Goal: Transaction & Acquisition: Book appointment/travel/reservation

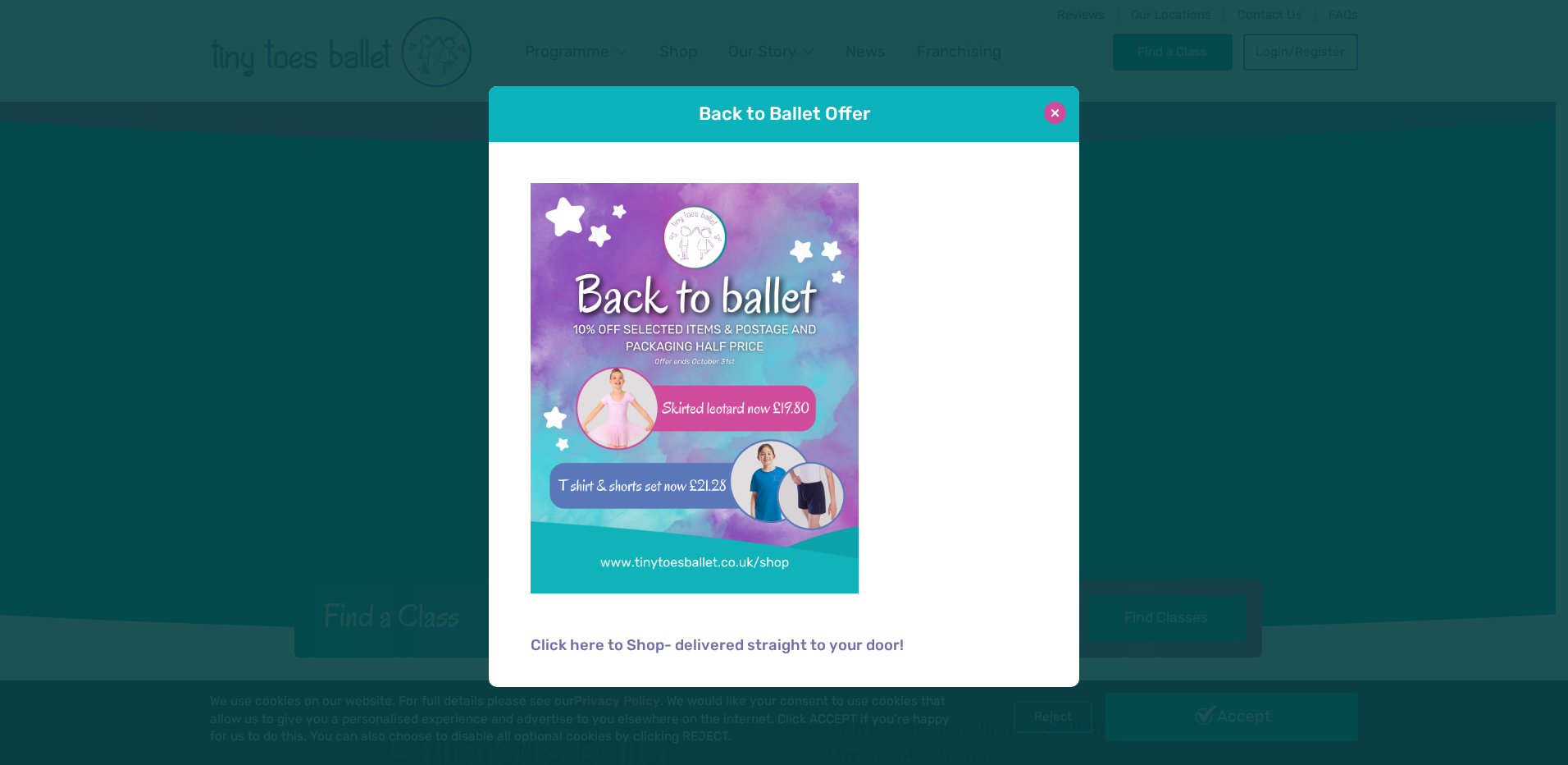
click at [1056, 113] on button at bounding box center [1054, 113] width 22 height 22
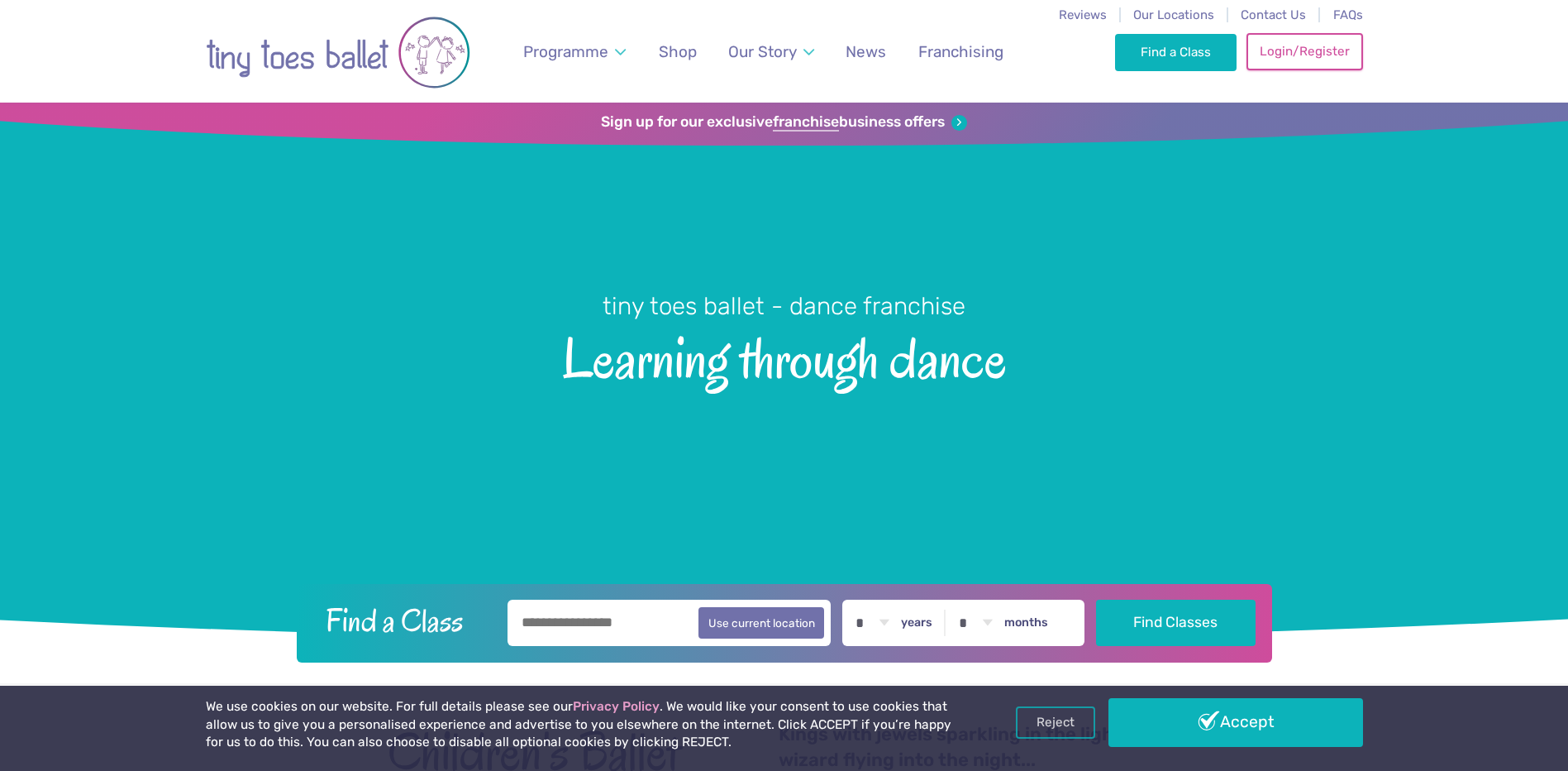
click at [1288, 48] on link "Login/Register" at bounding box center [1304, 51] width 116 height 36
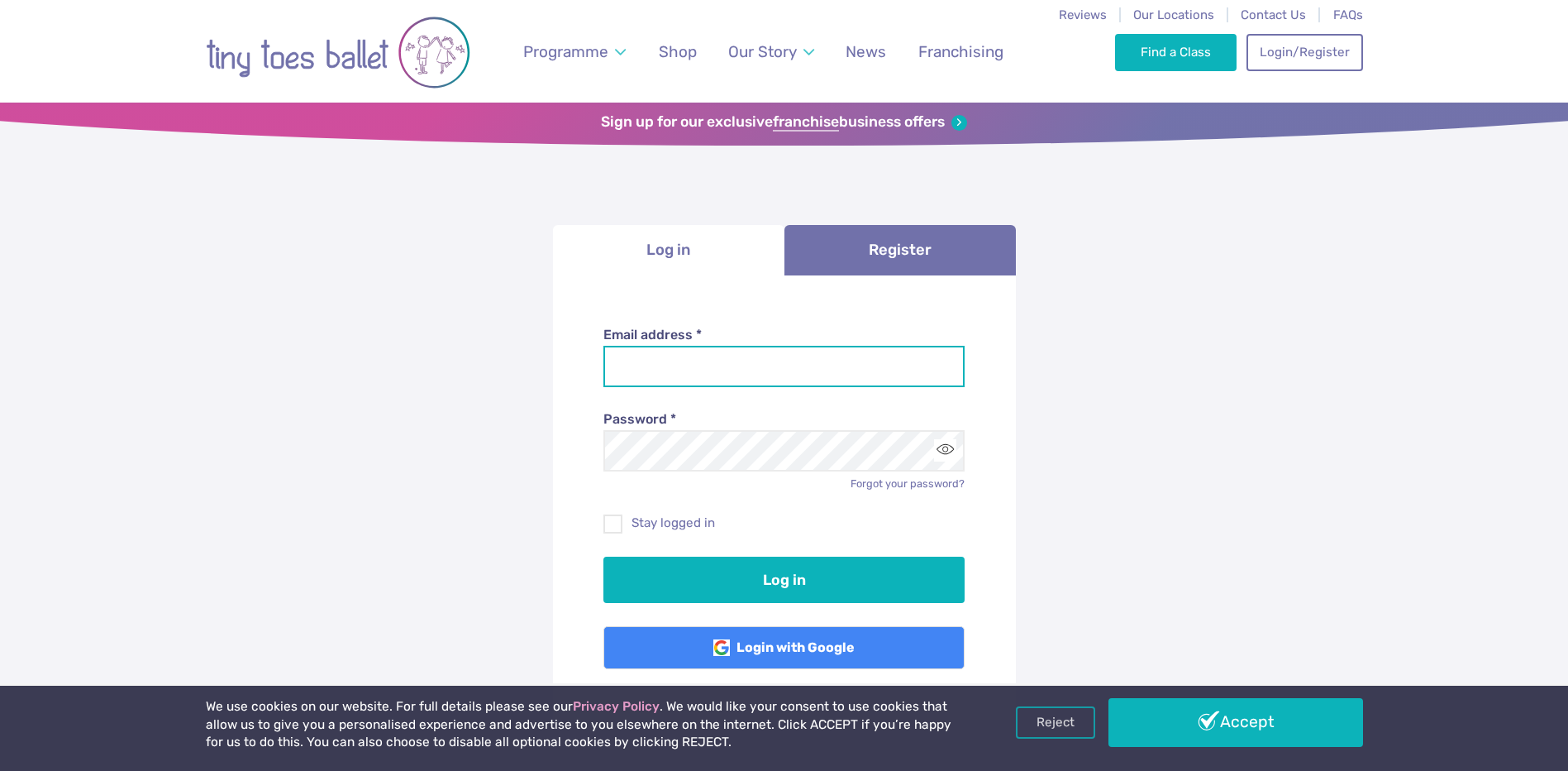
click at [759, 361] on input "Email address *" at bounding box center [784, 366] width 361 height 41
type input "**********"
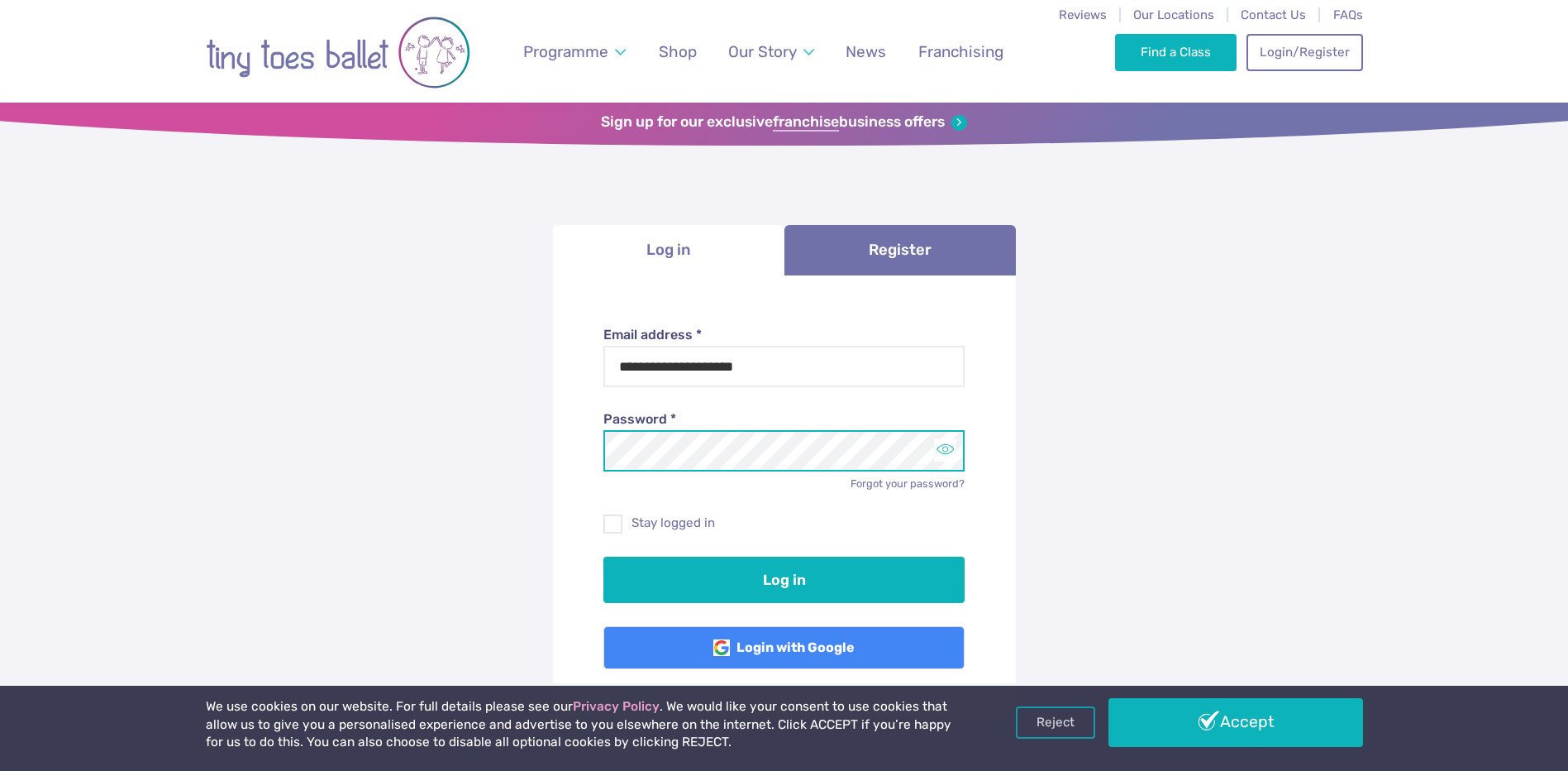
click at [949, 448] on button "Toggle password visibility" at bounding box center [945, 450] width 23 height 23
click at [948, 448] on button "Toggle password visibility" at bounding box center [945, 450] width 23 height 23
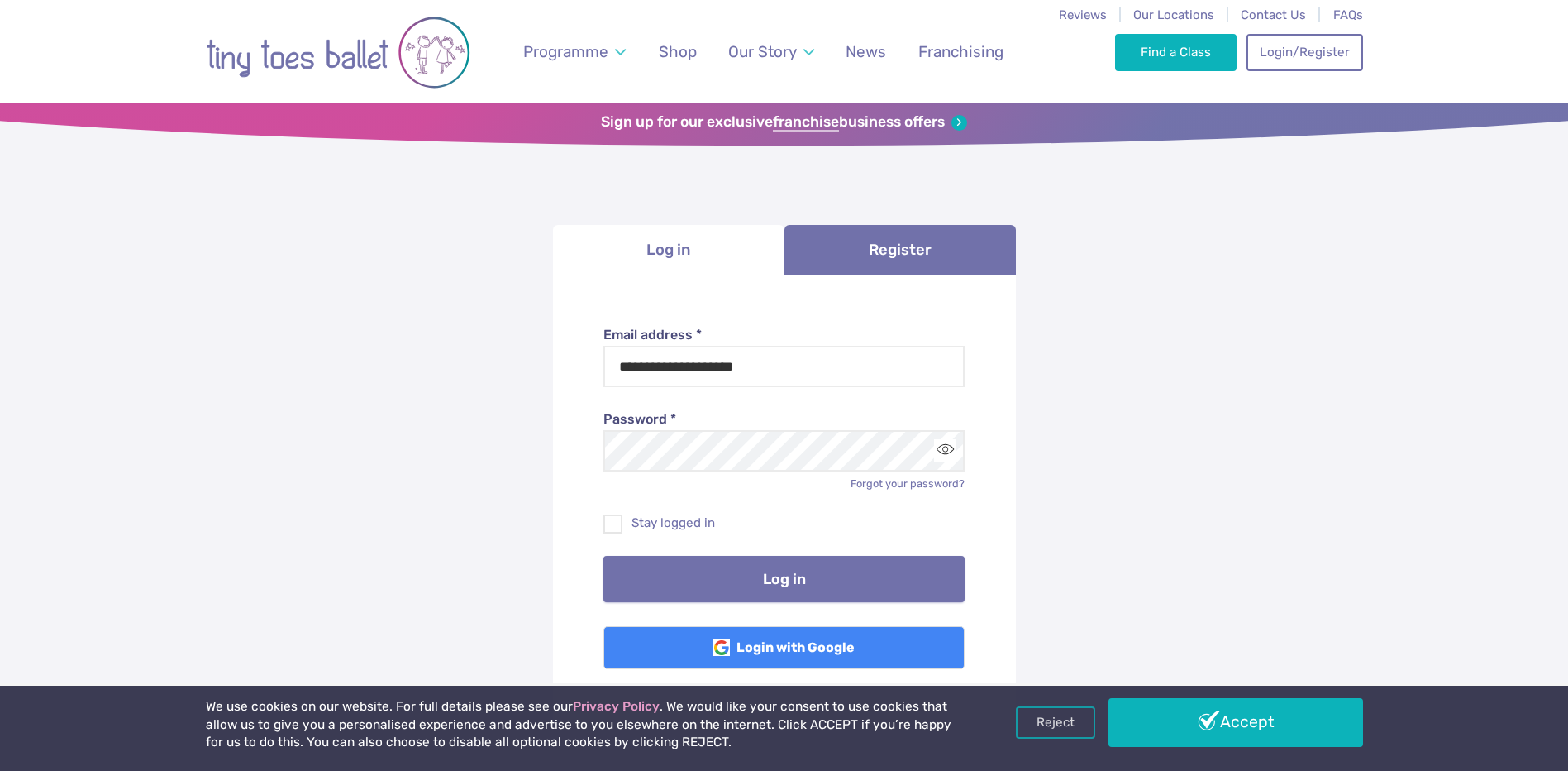
click at [723, 586] on button "Log in" at bounding box center [784, 579] width 361 height 46
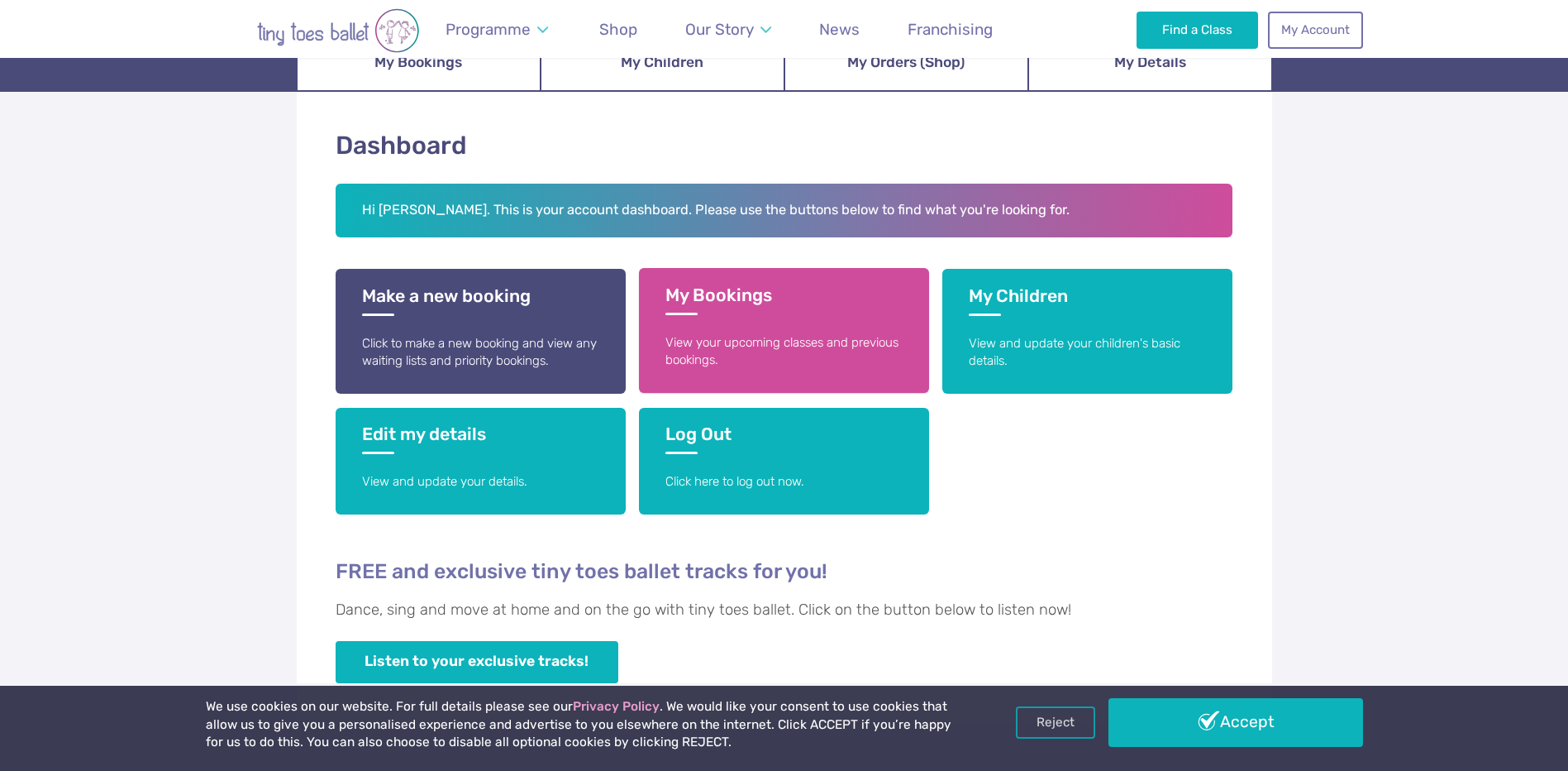
scroll to position [248, 0]
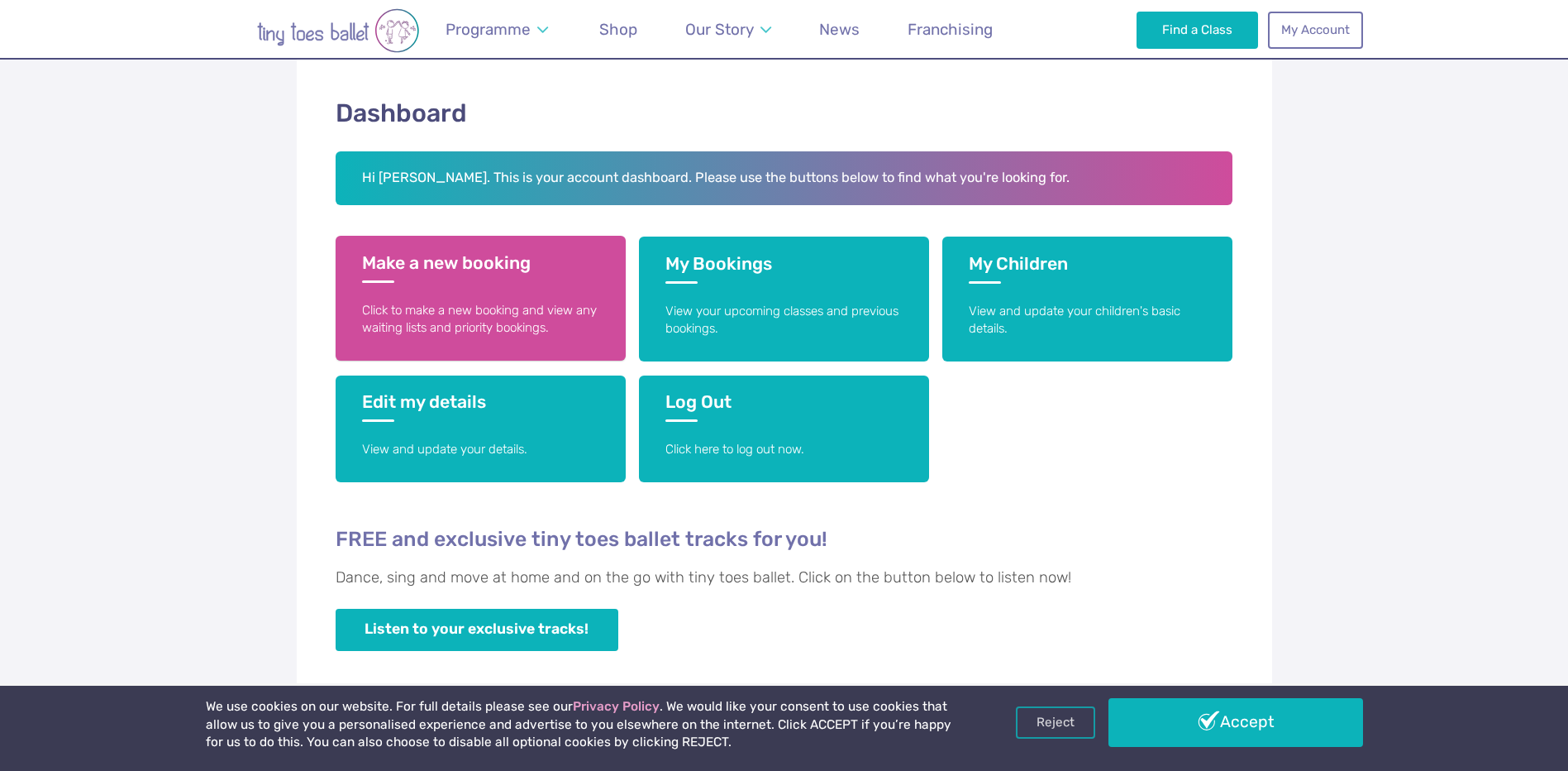
click at [453, 320] on p "Click to make a new booking and view any waiting lists and priority bookings." at bounding box center [481, 320] width 237 height 35
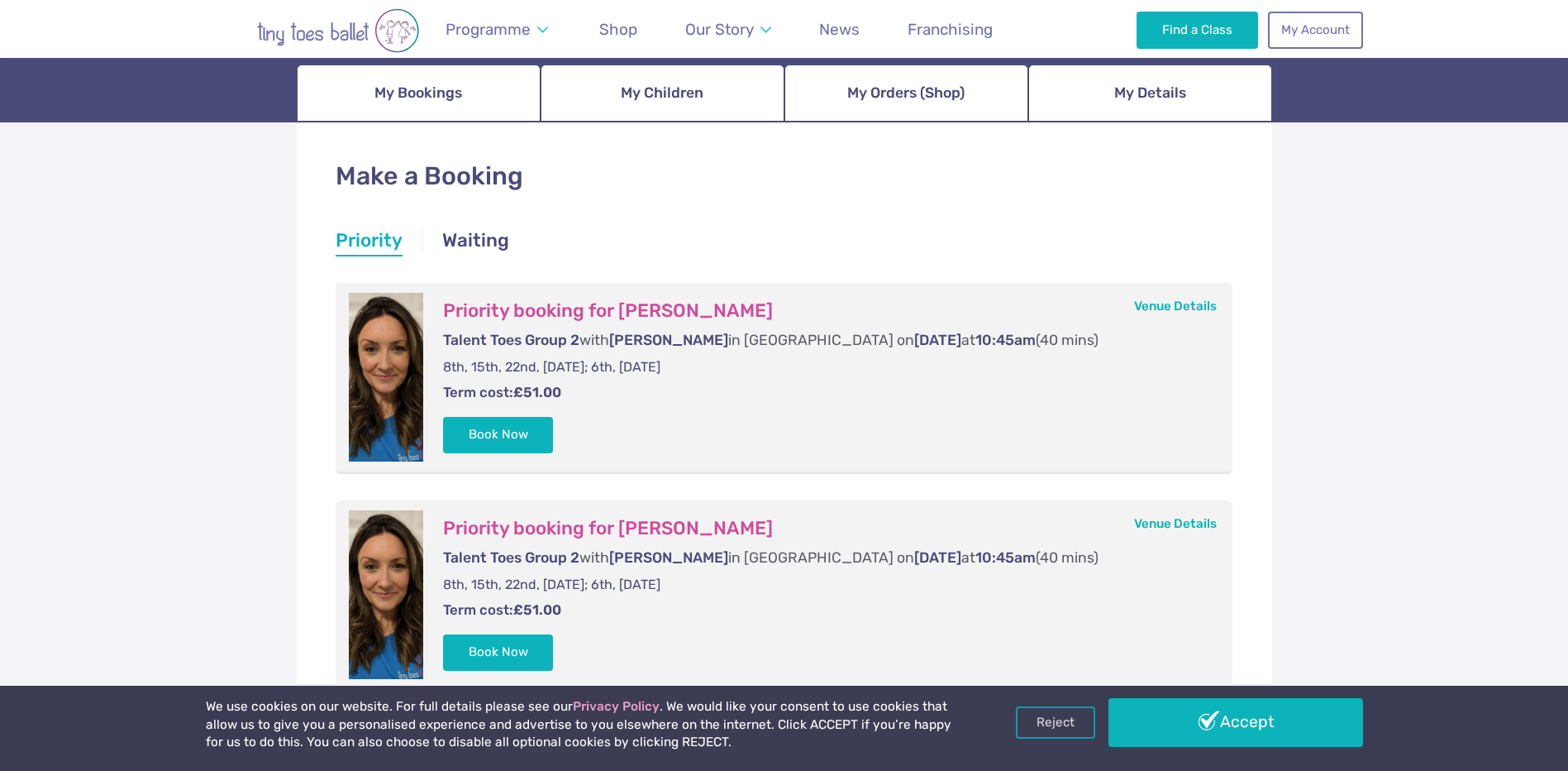
scroll to position [248, 0]
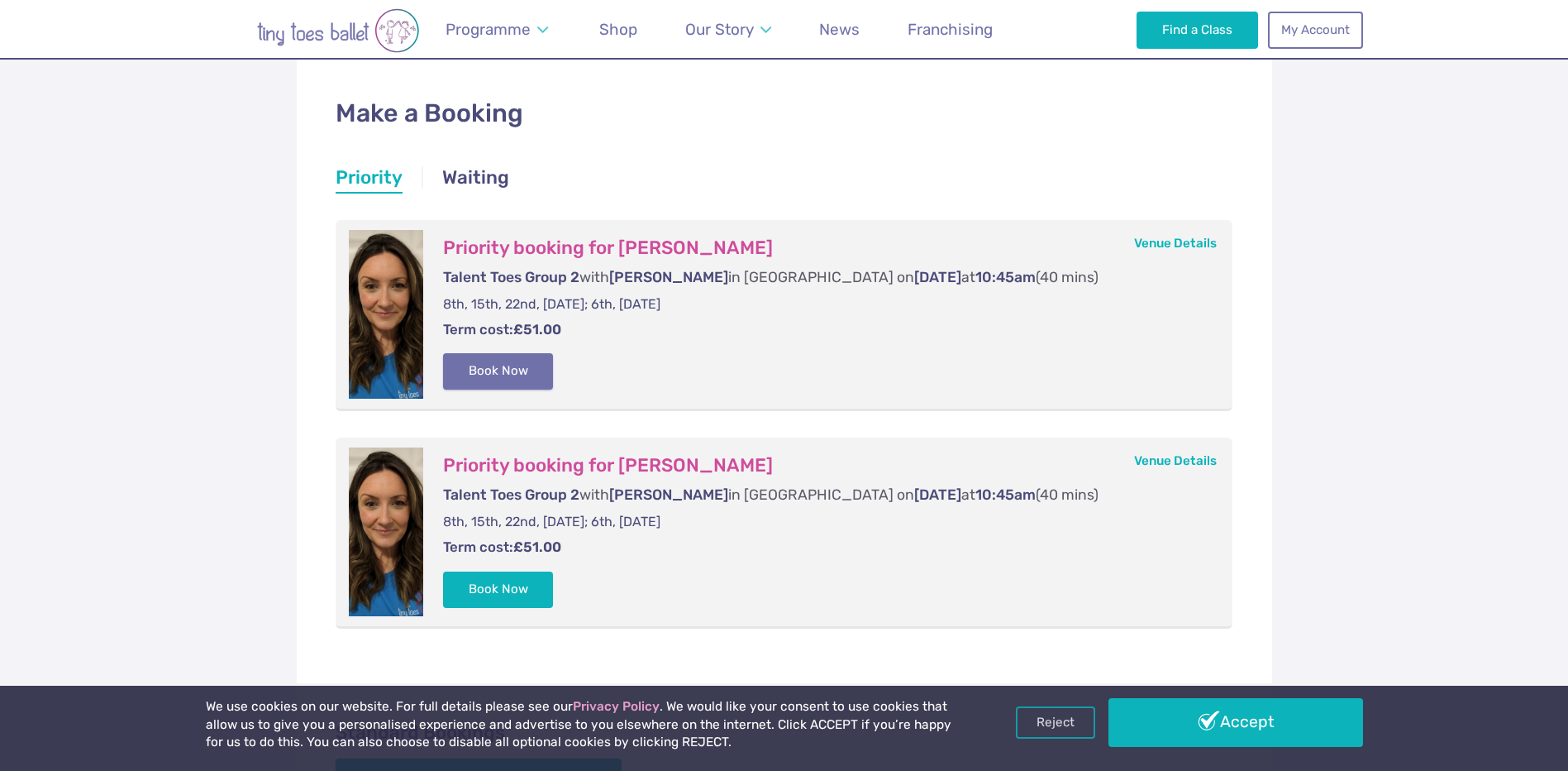
click at [519, 369] on button "Book Now" at bounding box center [498, 371] width 111 height 36
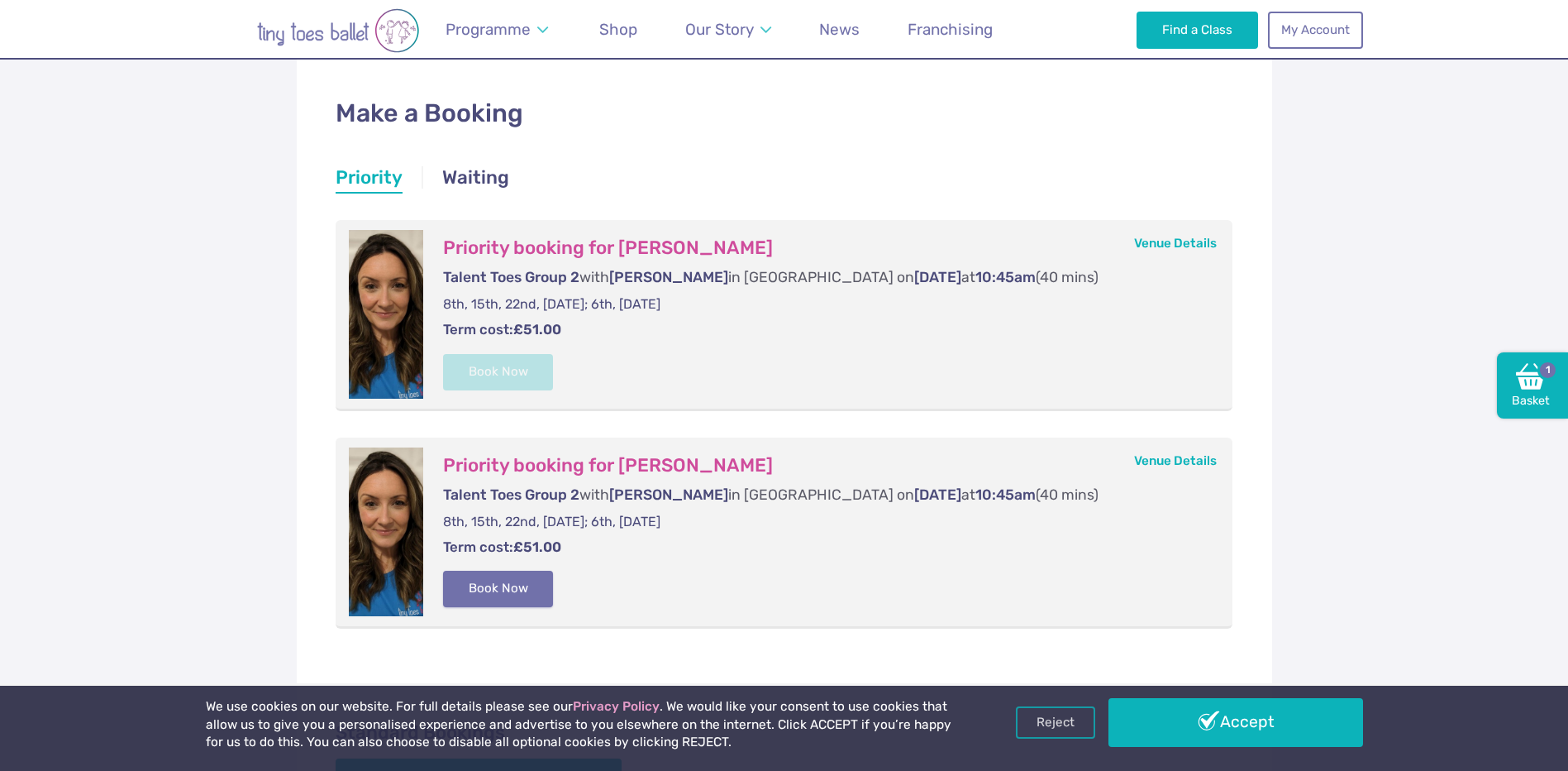
click at [511, 591] on button "Book Now" at bounding box center [498, 589] width 111 height 36
click at [1523, 385] on img at bounding box center [1531, 376] width 29 height 29
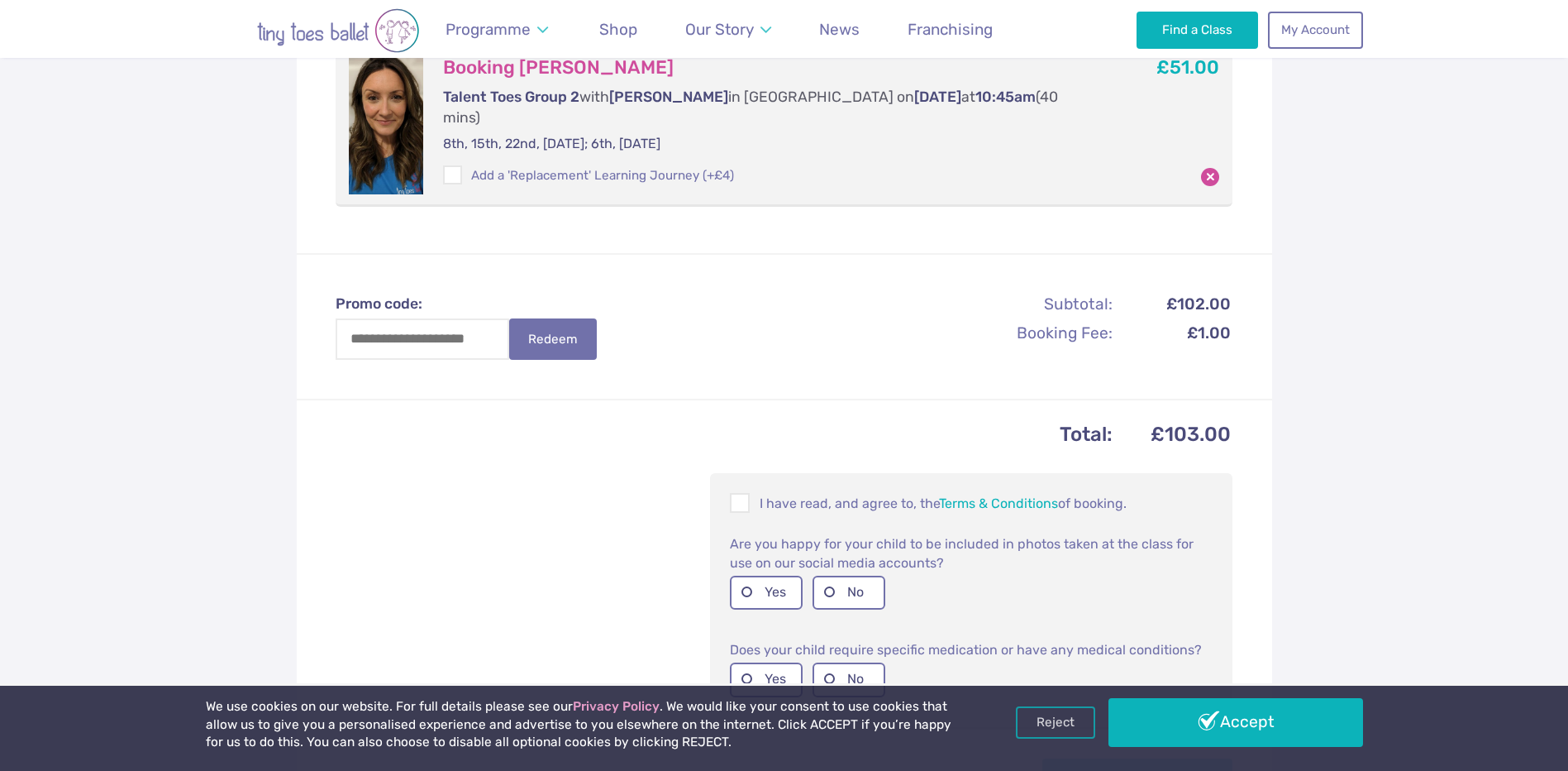
scroll to position [579, 0]
click at [745, 496] on span at bounding box center [740, 504] width 19 height 16
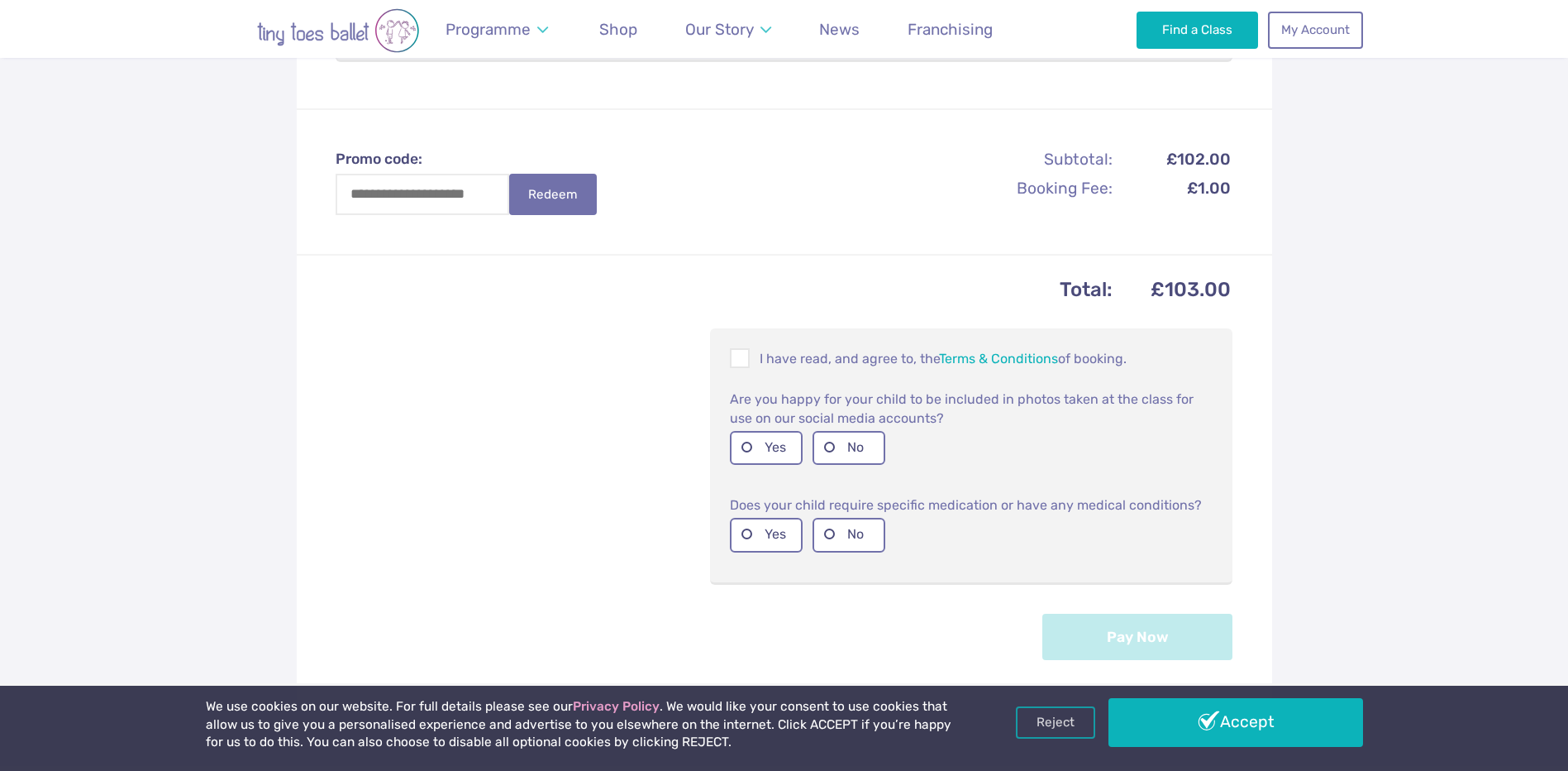
scroll to position [745, 0]
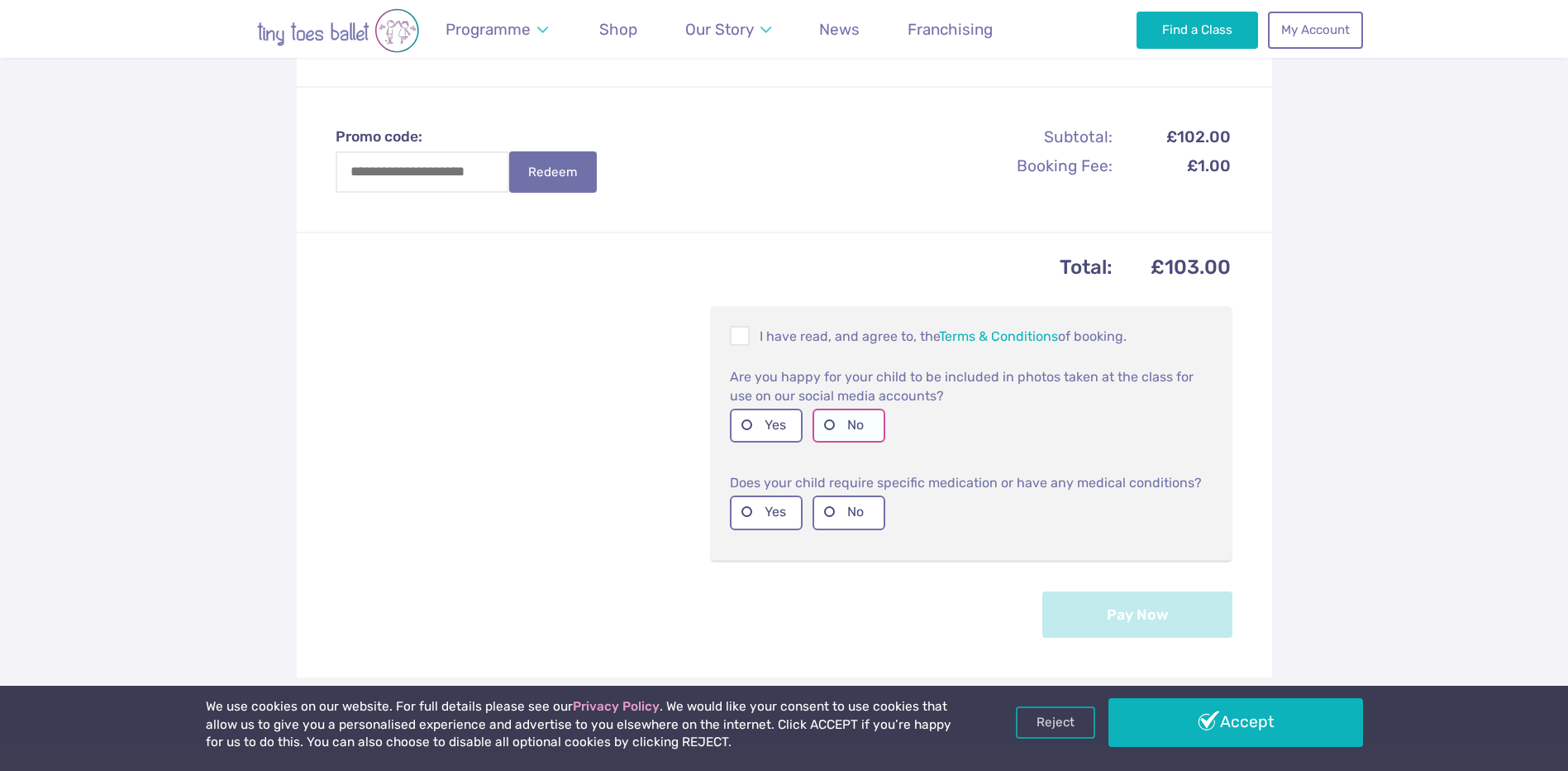
click at [833, 409] on label "No" at bounding box center [849, 426] width 73 height 34
click at [834, 495] on label "No" at bounding box center [849, 512] width 73 height 34
click at [1102, 591] on button "Pay Now" at bounding box center [1138, 613] width 190 height 46
